Goal: Information Seeking & Learning: Learn about a topic

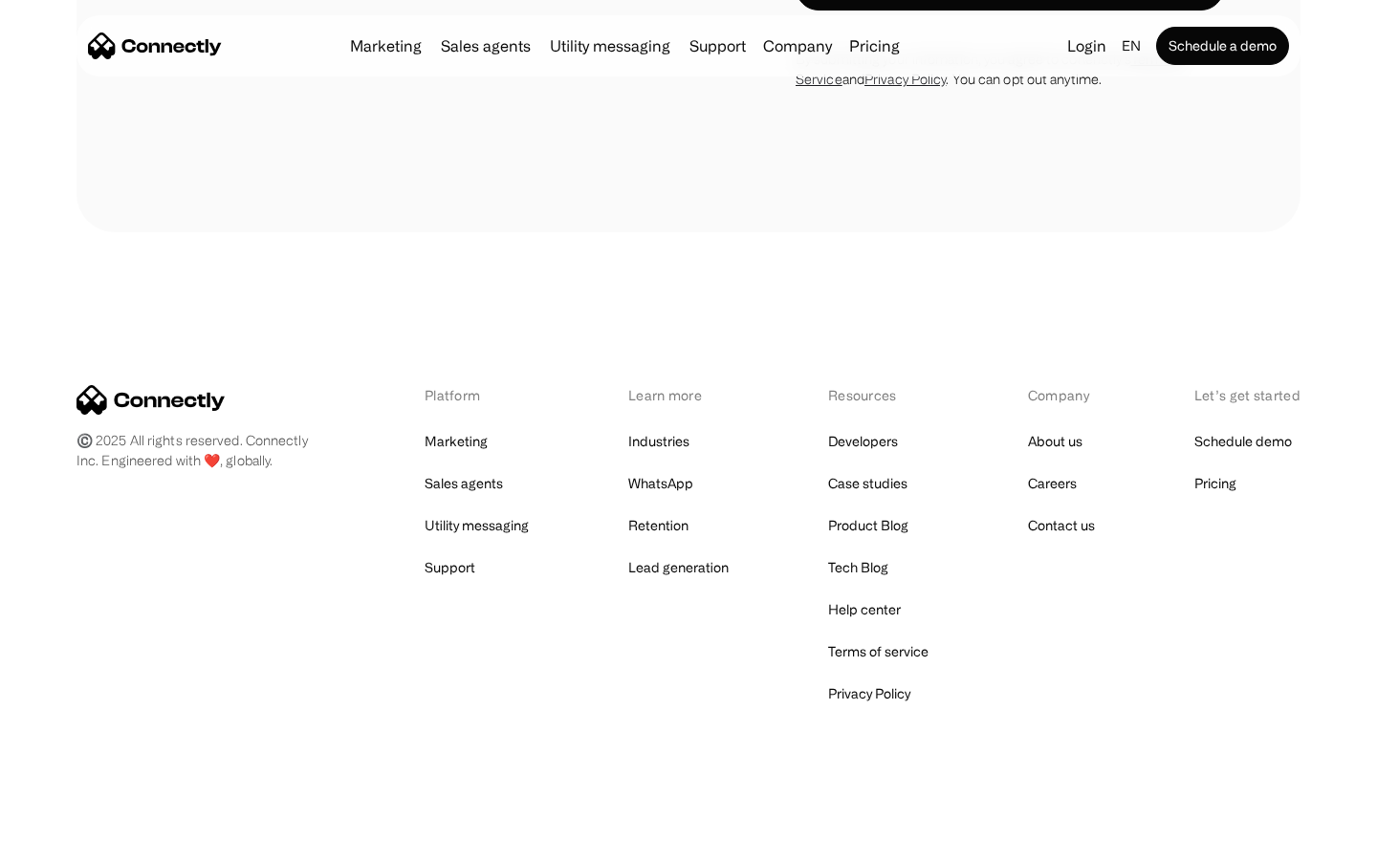
scroll to position [772, 0]
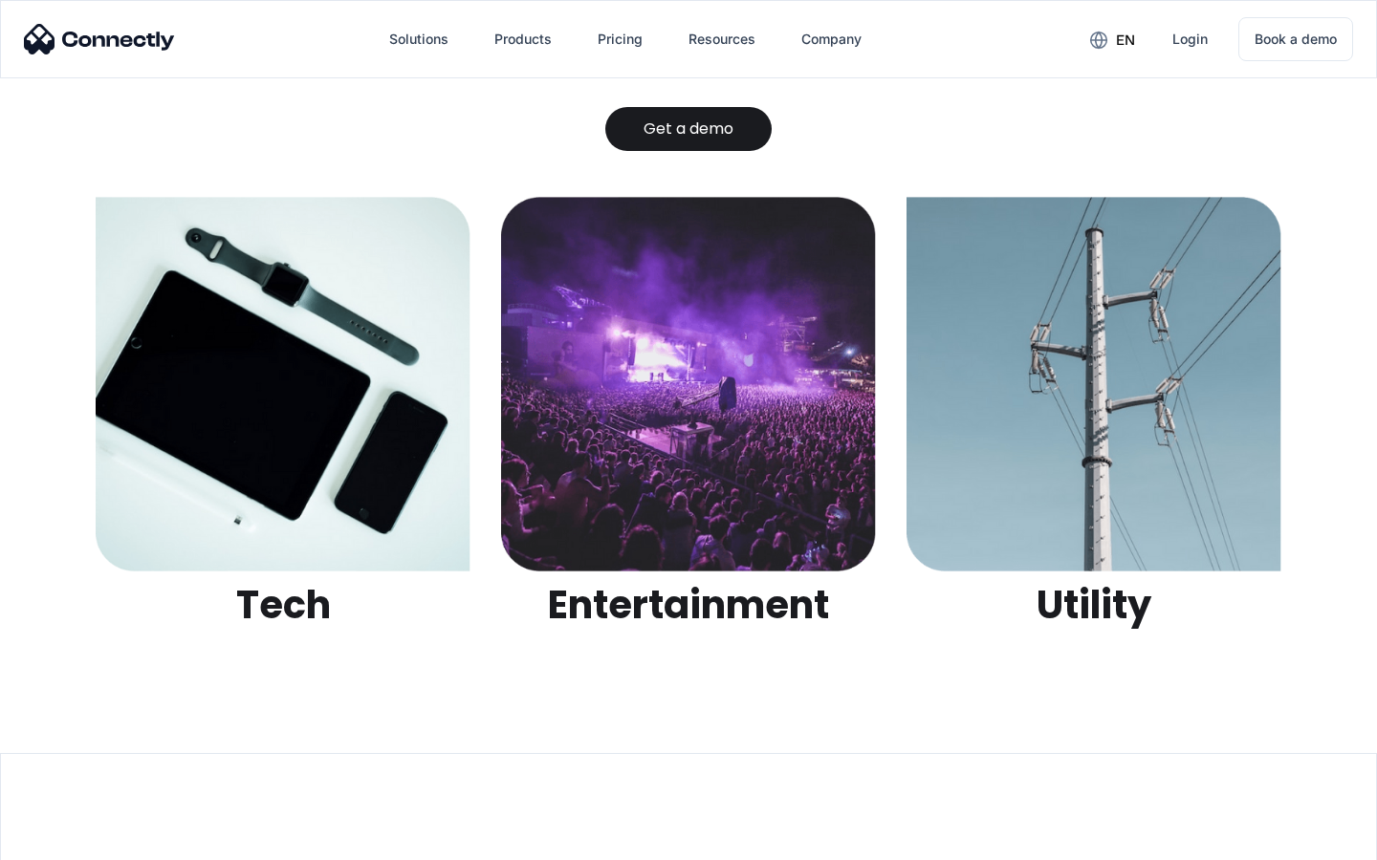
scroll to position [6032, 0]
